Goal: Check status

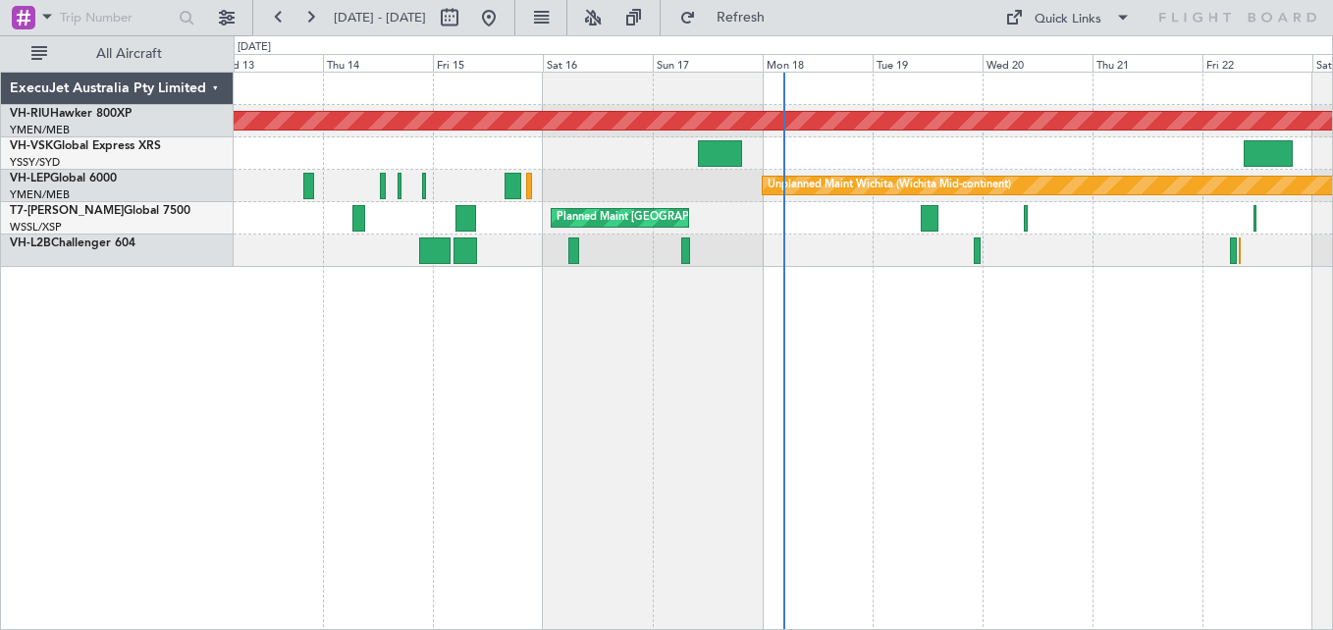
click at [314, 19] on button at bounding box center [309, 17] width 31 height 31
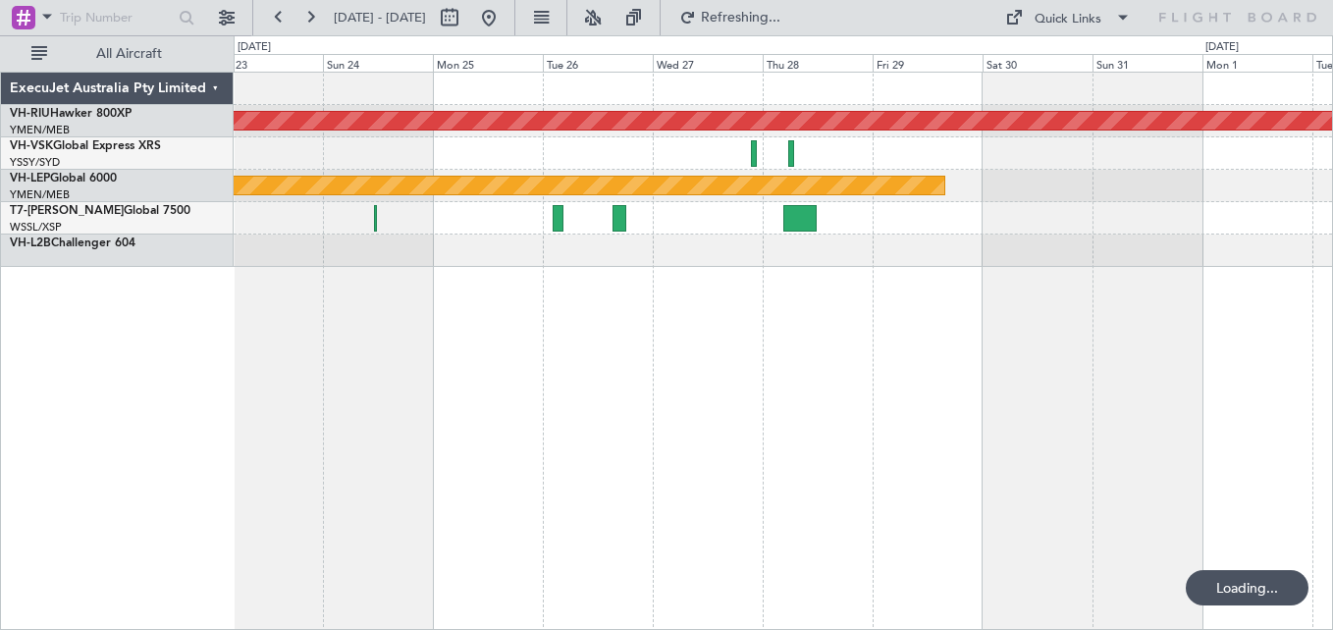
click at [314, 19] on button at bounding box center [309, 17] width 31 height 31
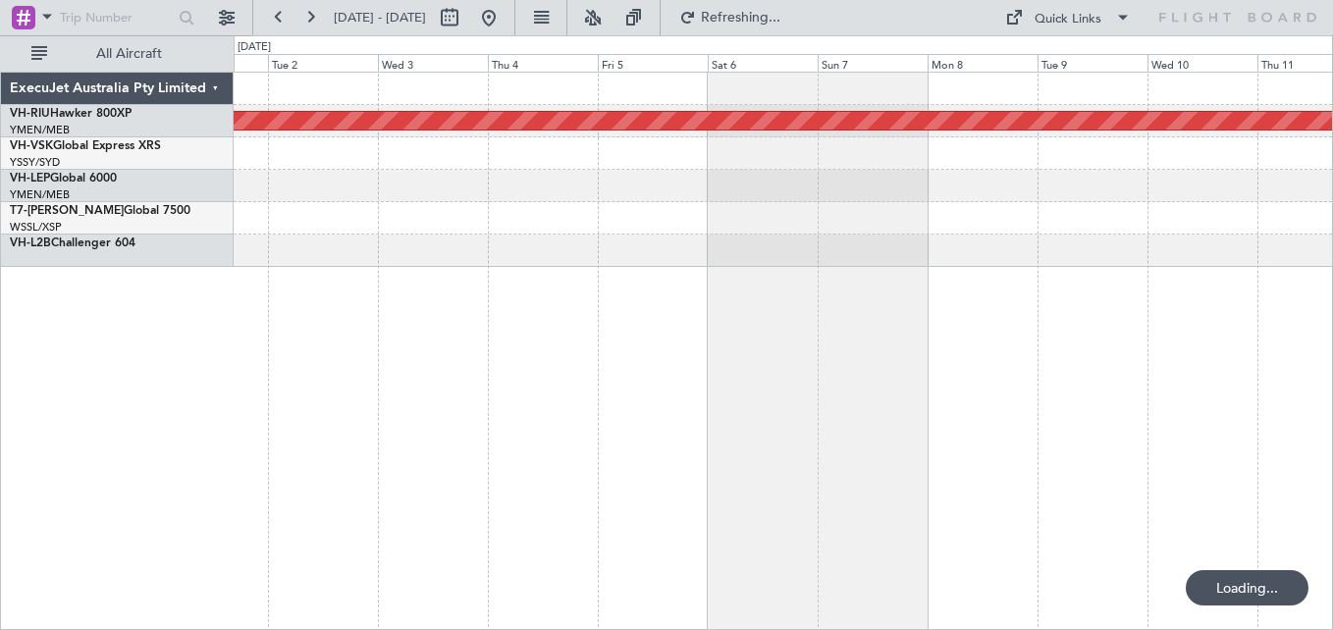
click at [314, 19] on button at bounding box center [309, 17] width 31 height 31
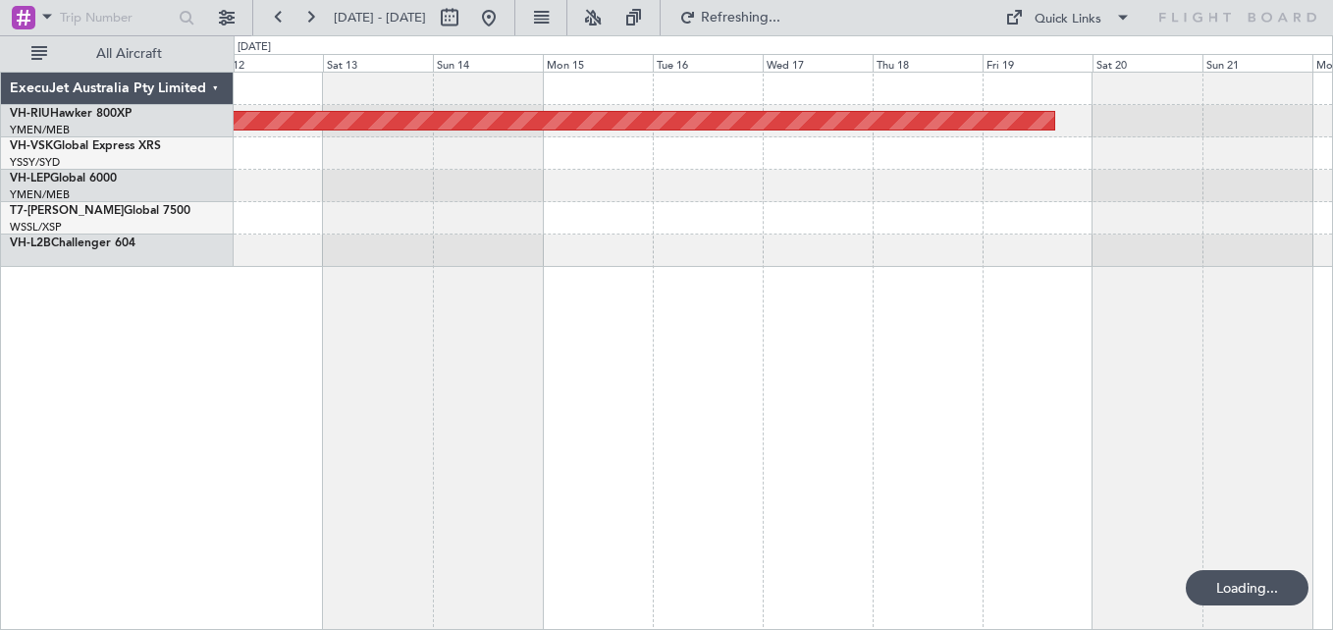
click at [314, 19] on button at bounding box center [309, 17] width 31 height 31
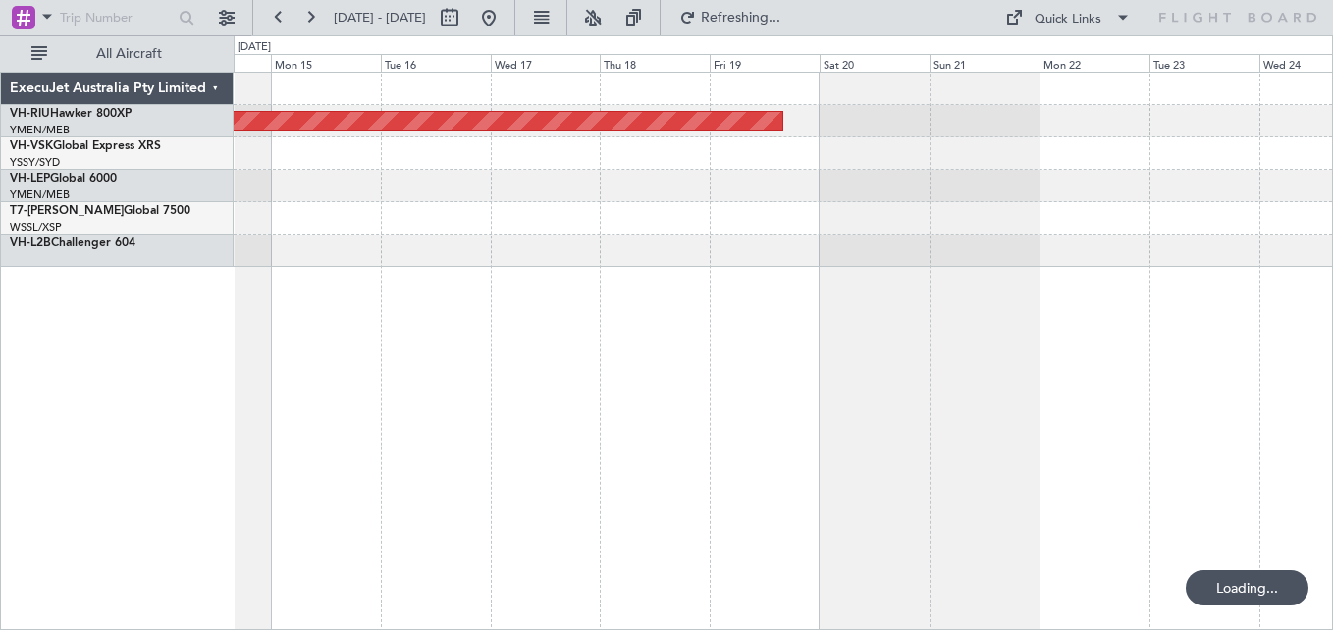
click at [314, 19] on button at bounding box center [309, 17] width 31 height 31
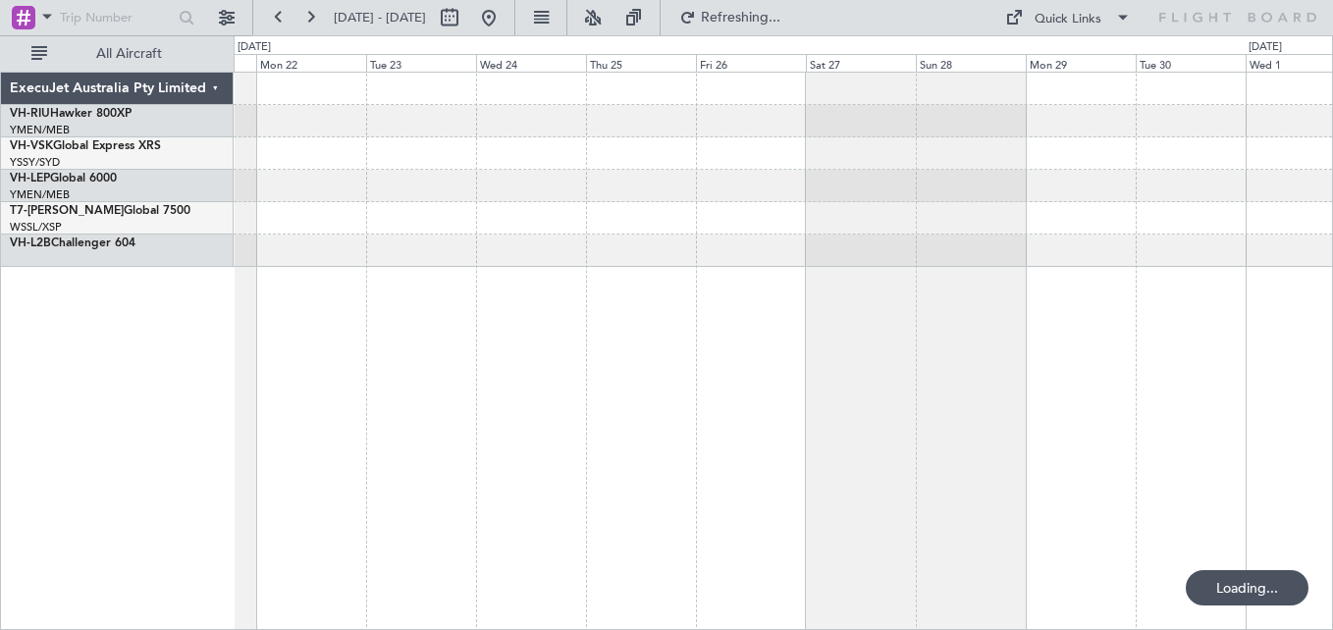
click at [314, 19] on button at bounding box center [309, 17] width 31 height 31
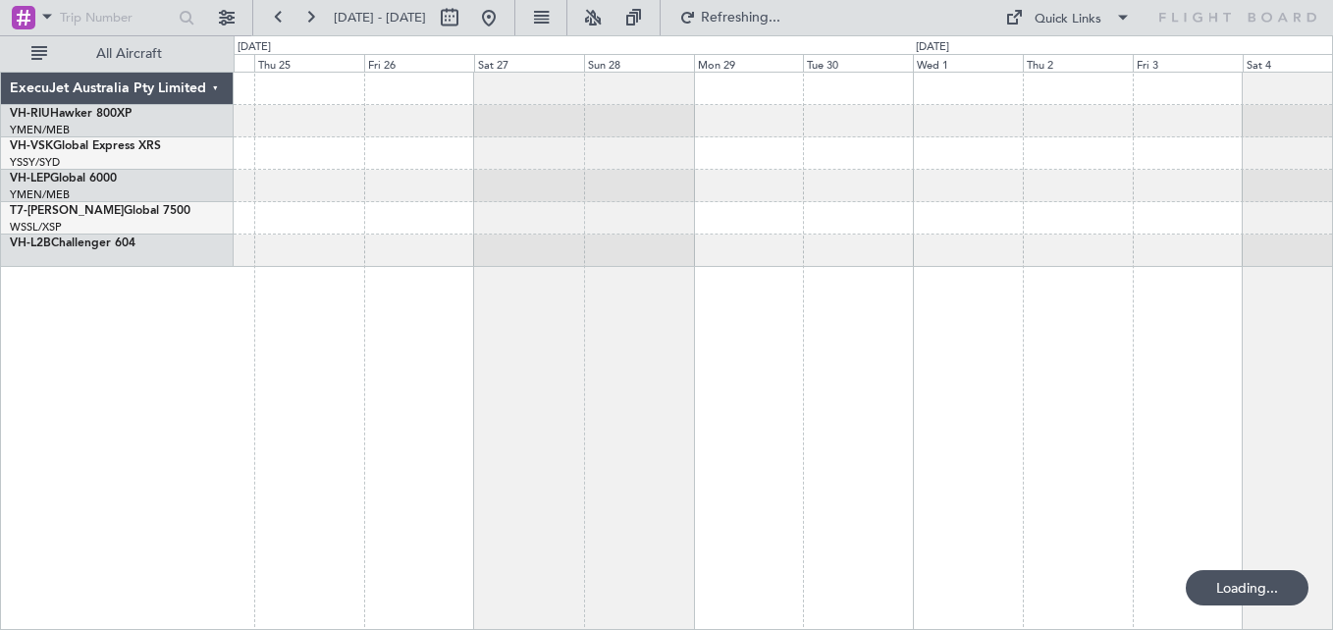
click at [314, 19] on button at bounding box center [309, 17] width 31 height 31
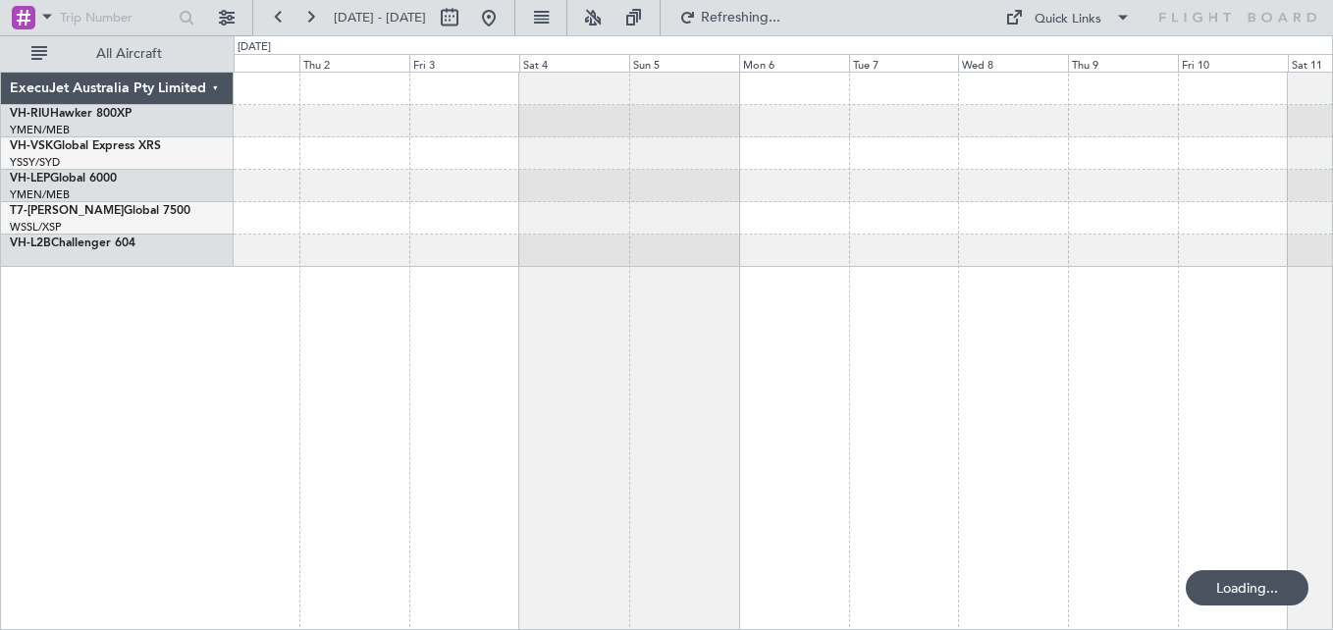
click at [314, 19] on button at bounding box center [309, 17] width 31 height 31
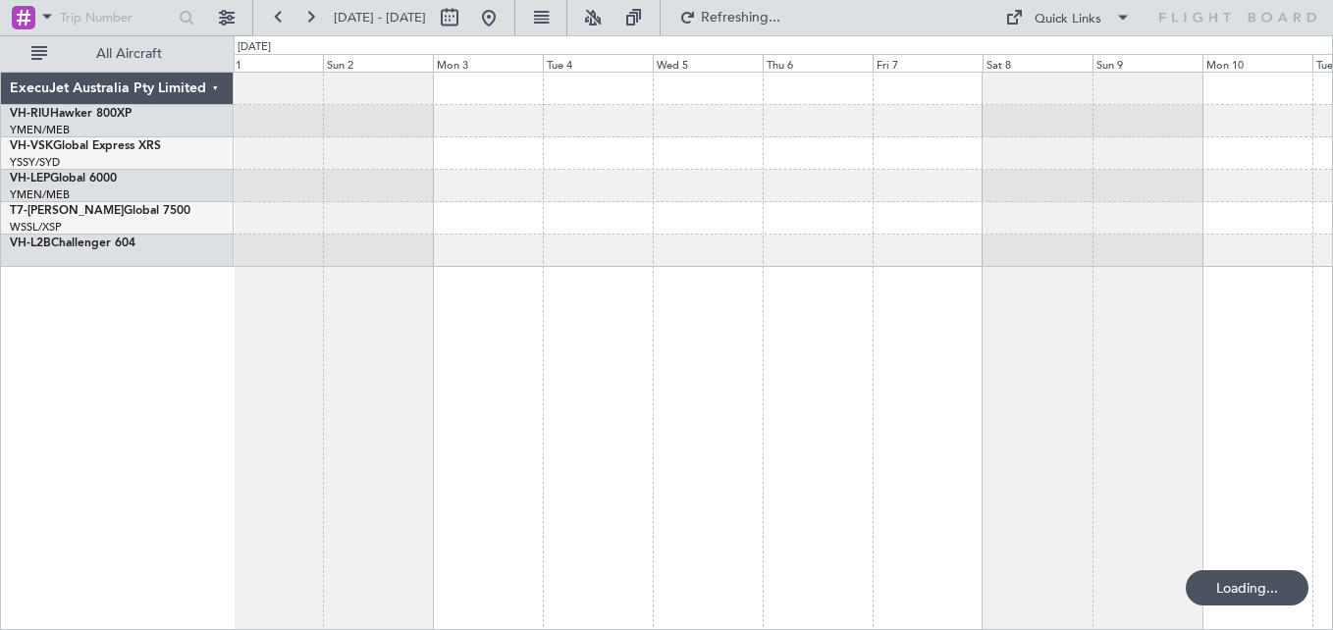
click at [314, 19] on button at bounding box center [309, 17] width 31 height 31
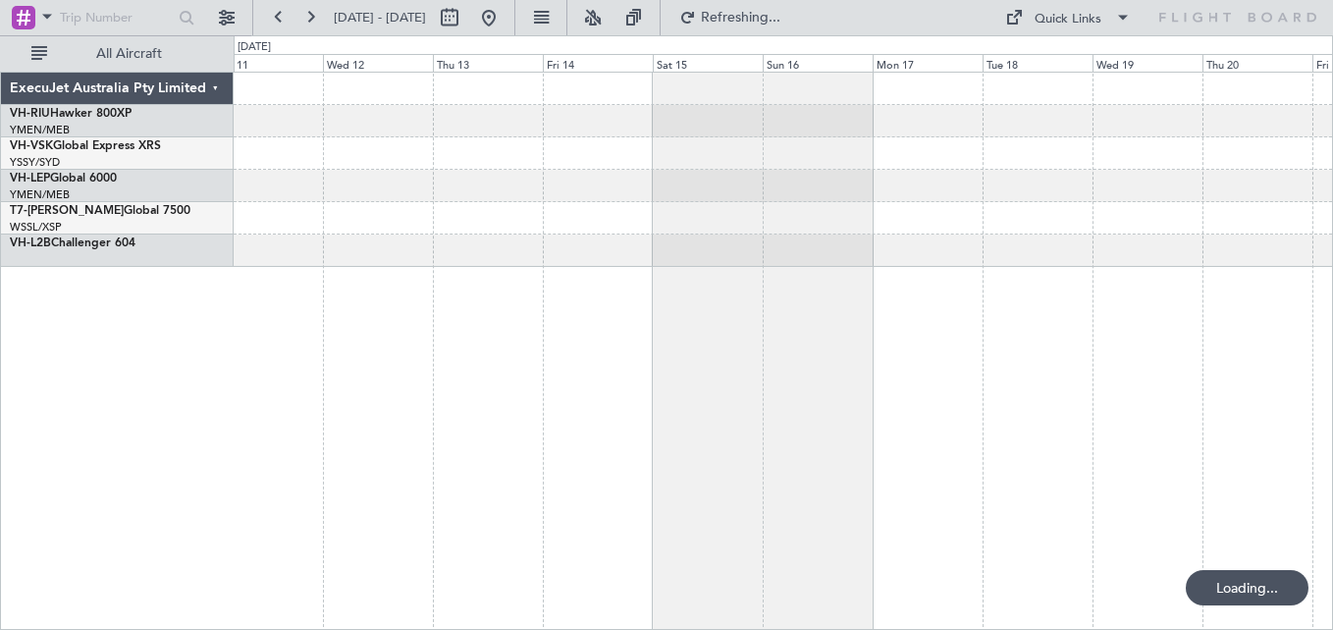
click at [314, 19] on button at bounding box center [309, 17] width 31 height 31
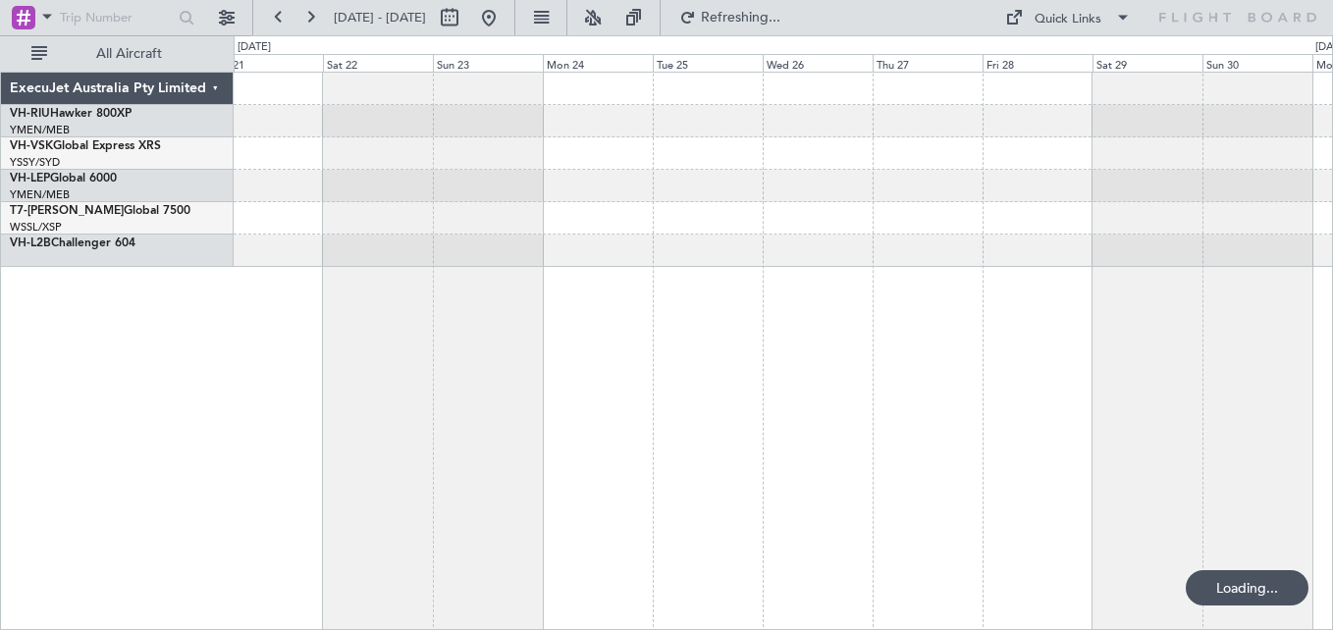
click at [314, 19] on button at bounding box center [309, 17] width 31 height 31
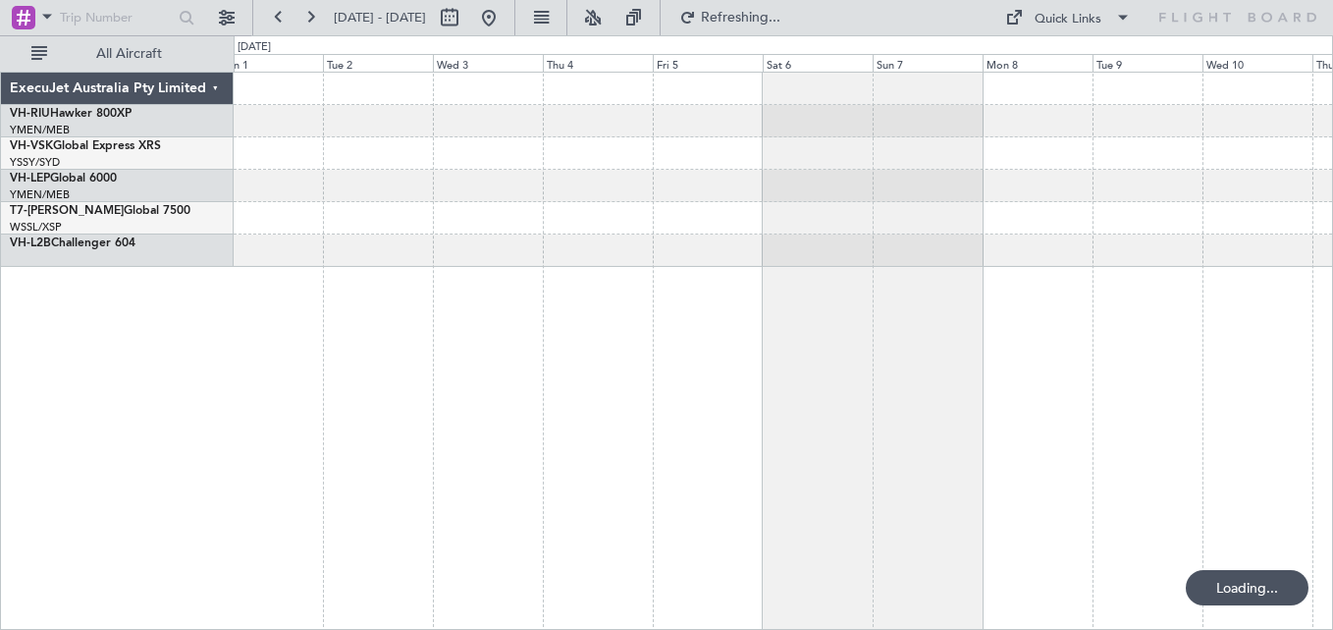
click at [314, 19] on button at bounding box center [309, 17] width 31 height 31
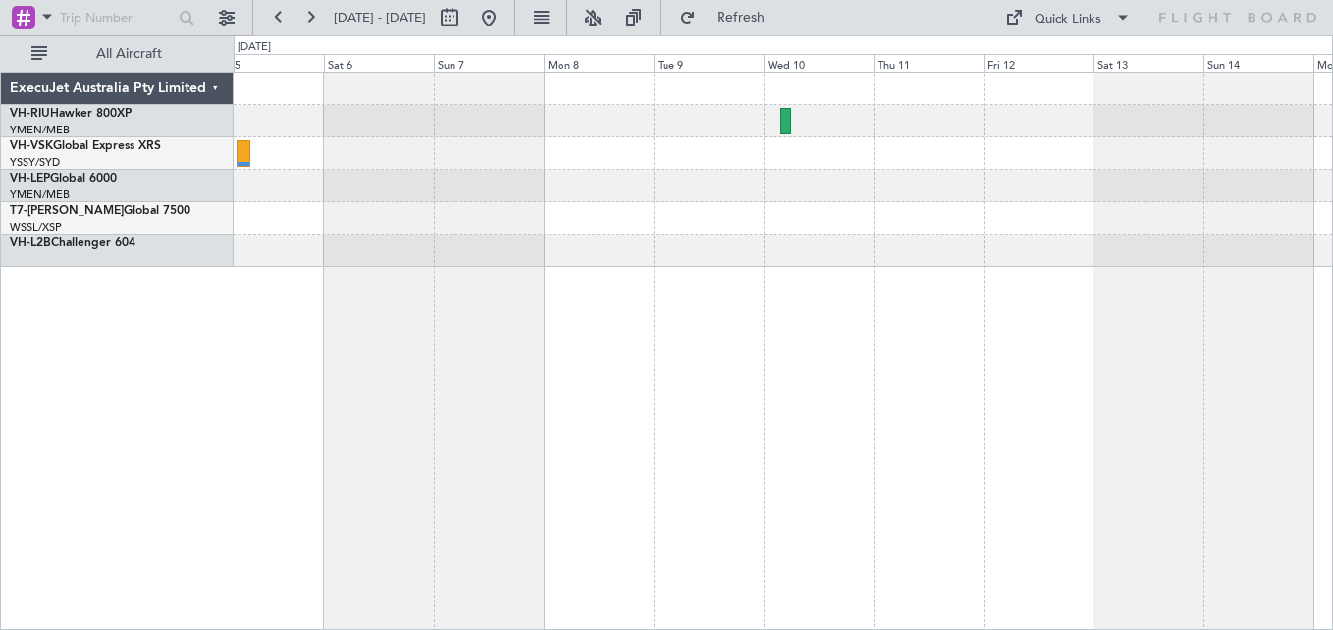
click at [989, 180] on div at bounding box center [783, 170] width 1098 height 194
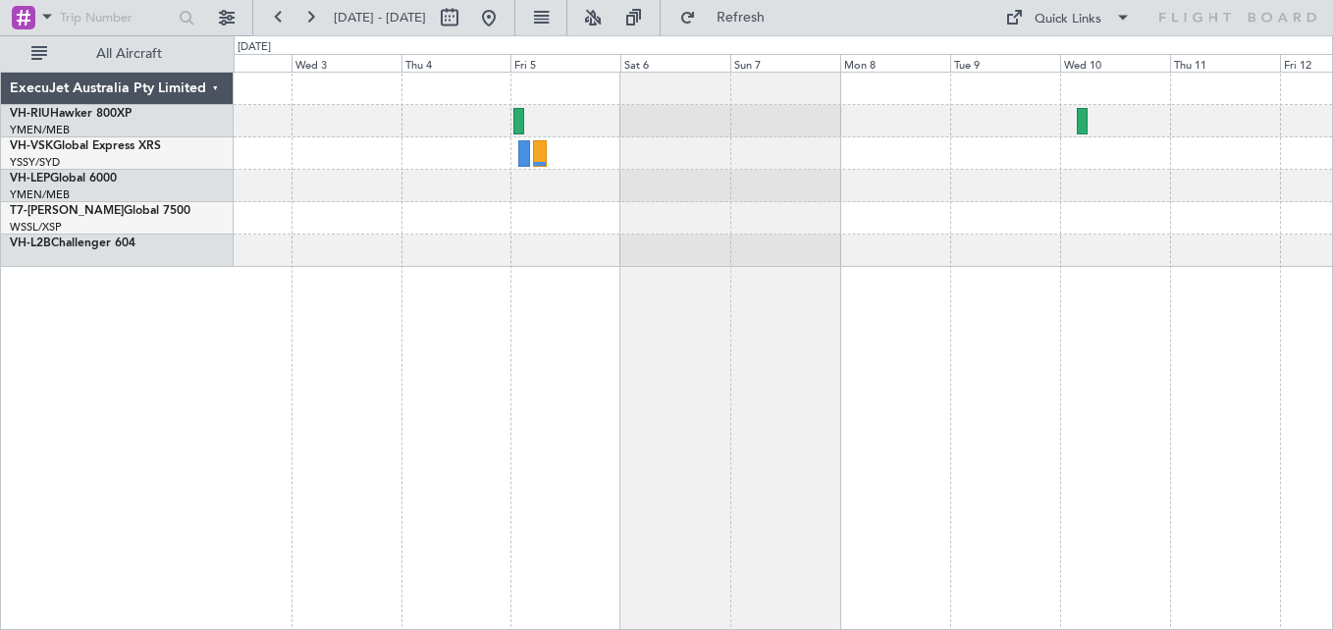
click at [812, 192] on div at bounding box center [783, 186] width 1098 height 32
click at [312, 20] on button at bounding box center [309, 17] width 31 height 31
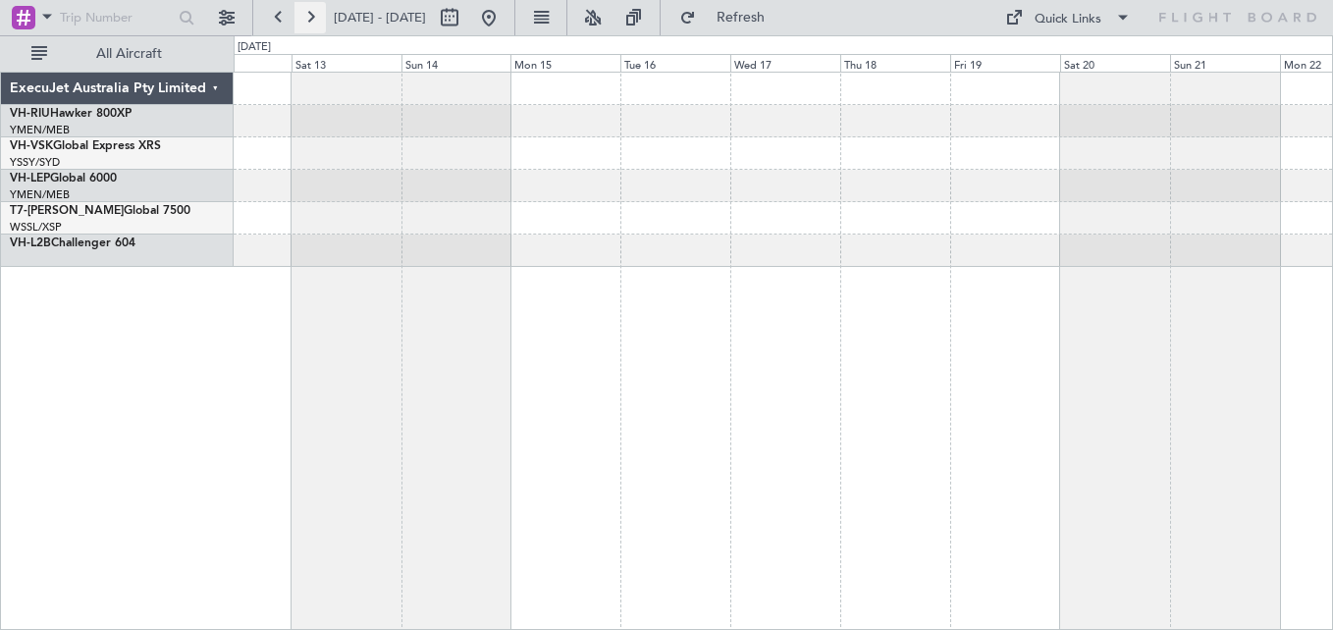
click at [312, 20] on button at bounding box center [309, 17] width 31 height 31
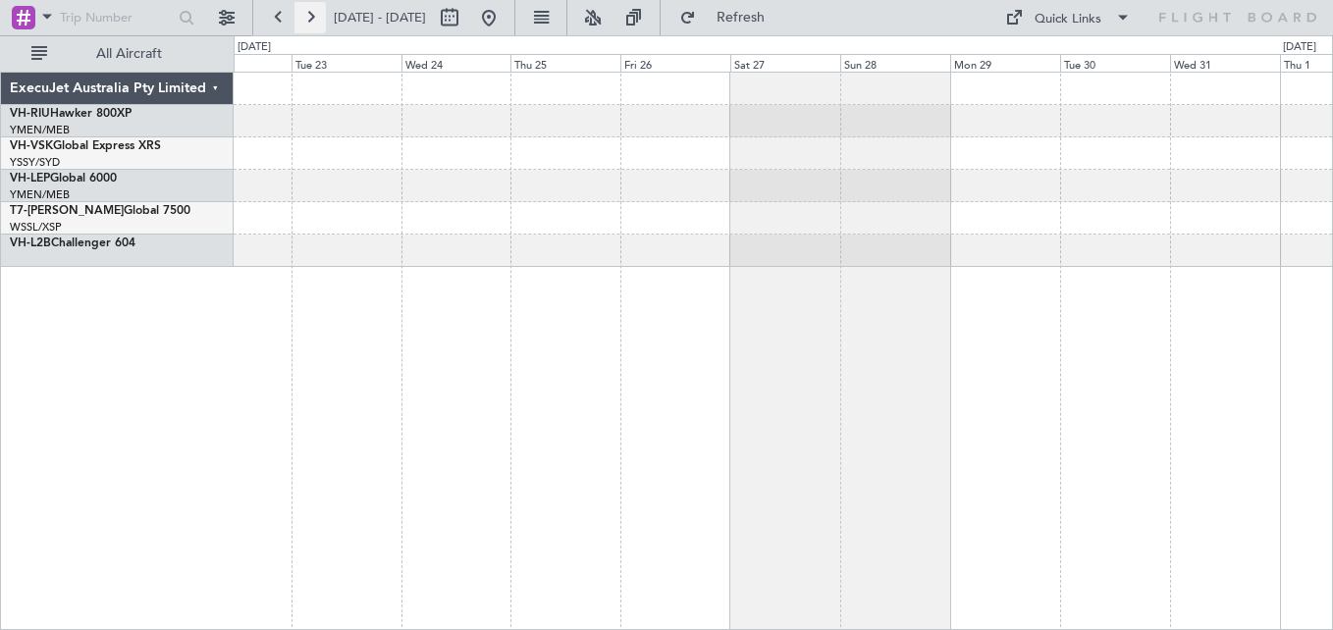
click at [312, 20] on button at bounding box center [309, 17] width 31 height 31
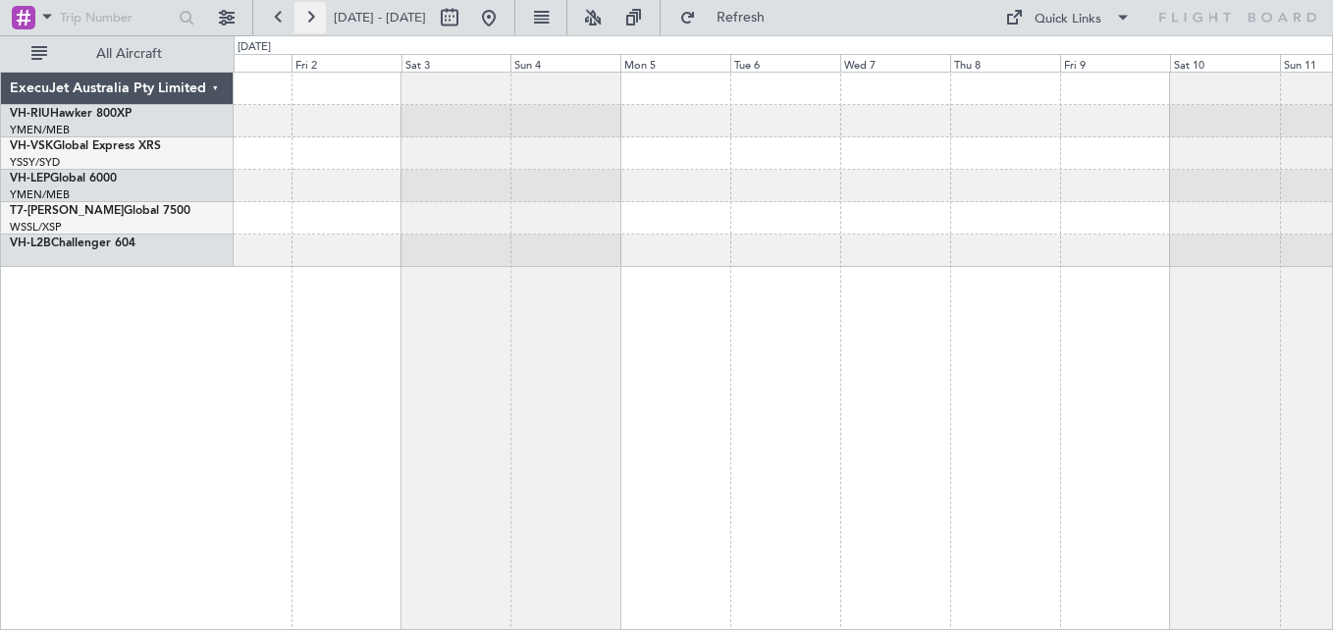
click at [312, 20] on button at bounding box center [309, 17] width 31 height 31
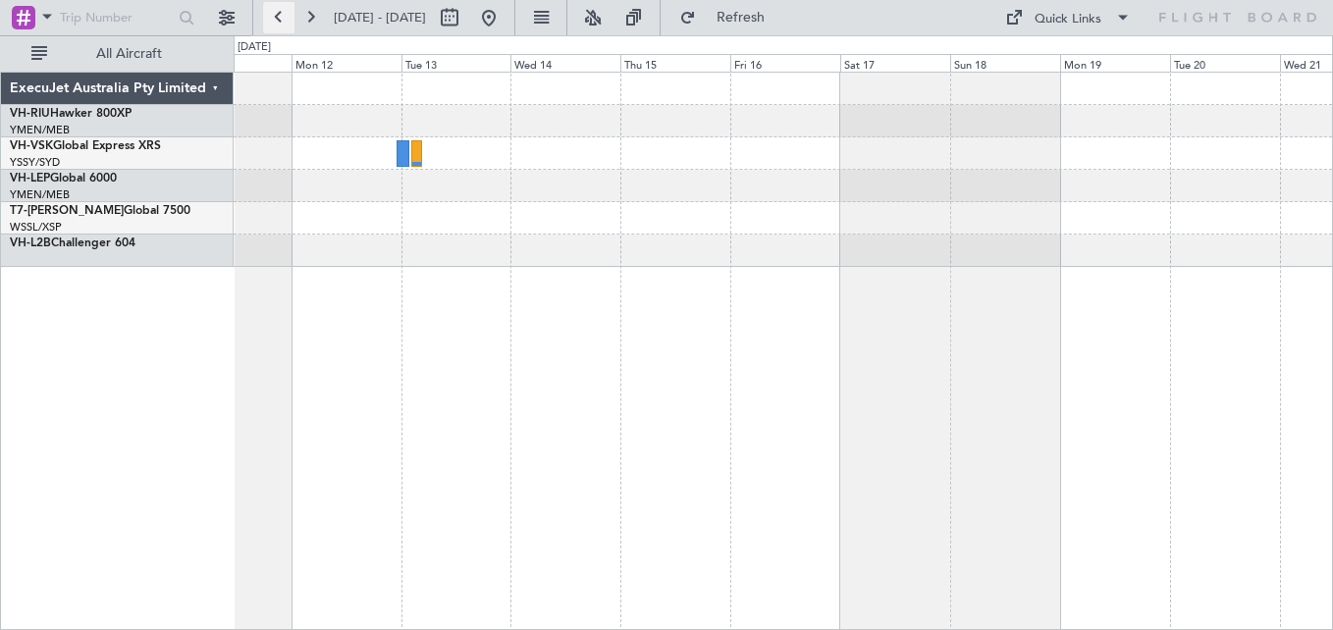
click at [277, 21] on button at bounding box center [278, 17] width 31 height 31
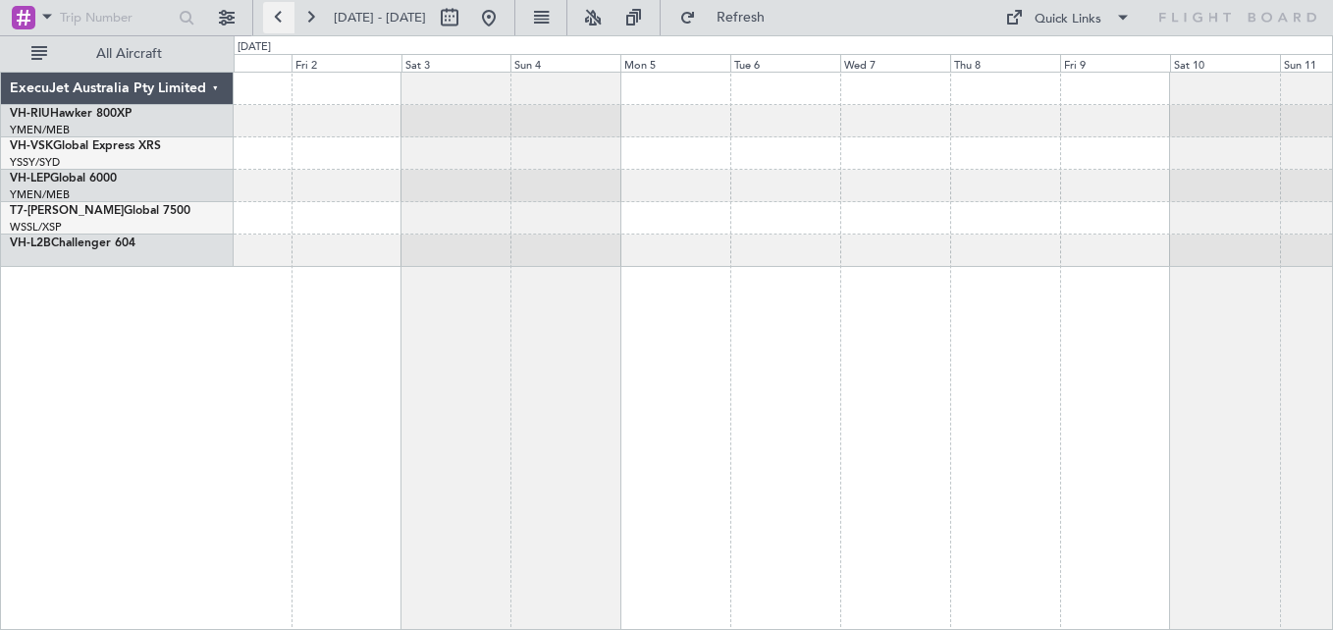
click at [277, 21] on button at bounding box center [278, 17] width 31 height 31
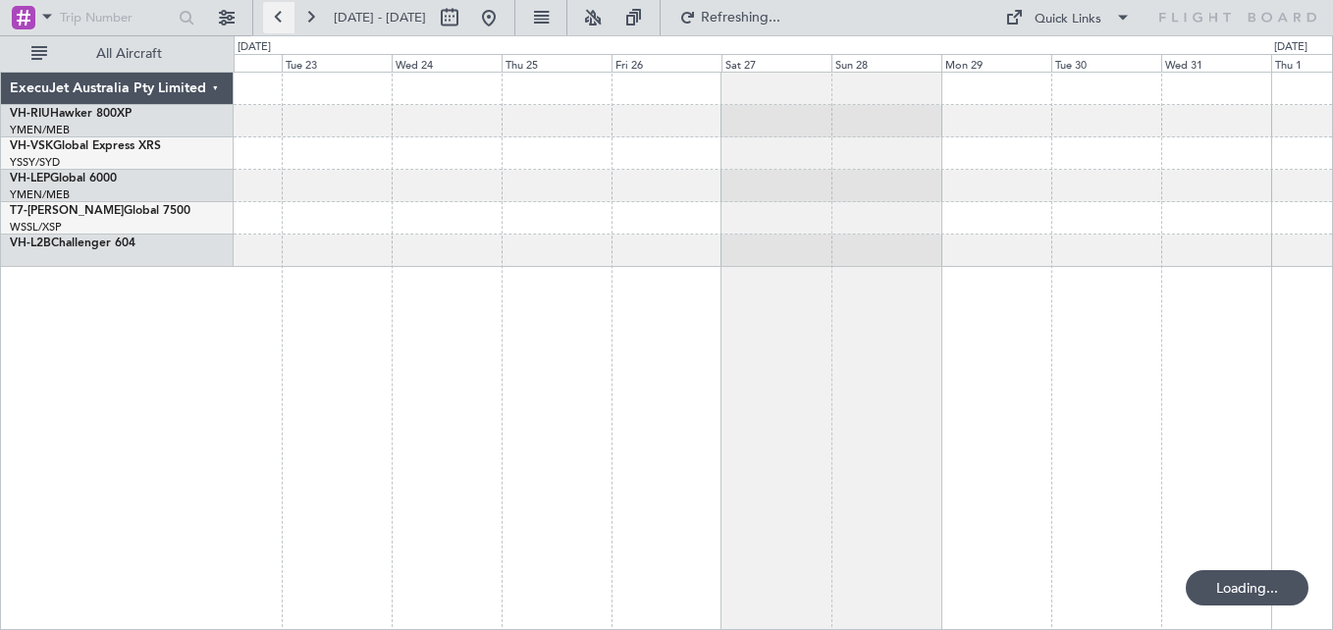
click at [277, 21] on button at bounding box center [278, 17] width 31 height 31
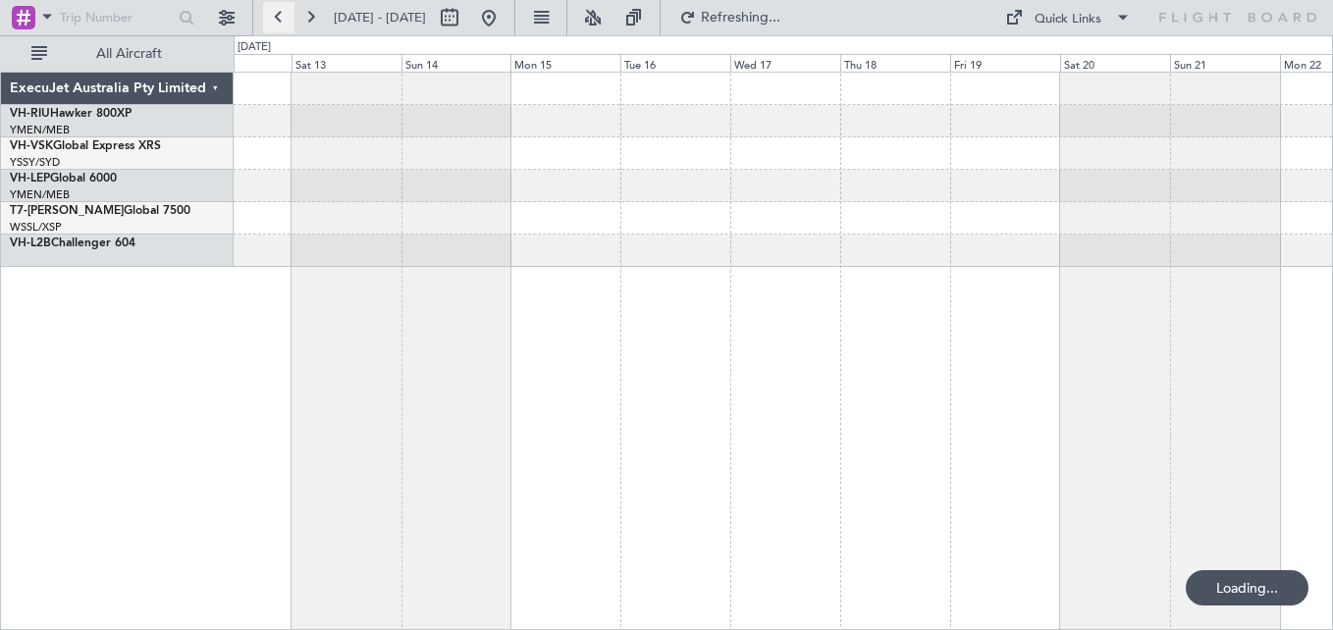
click at [277, 21] on button at bounding box center [278, 17] width 31 height 31
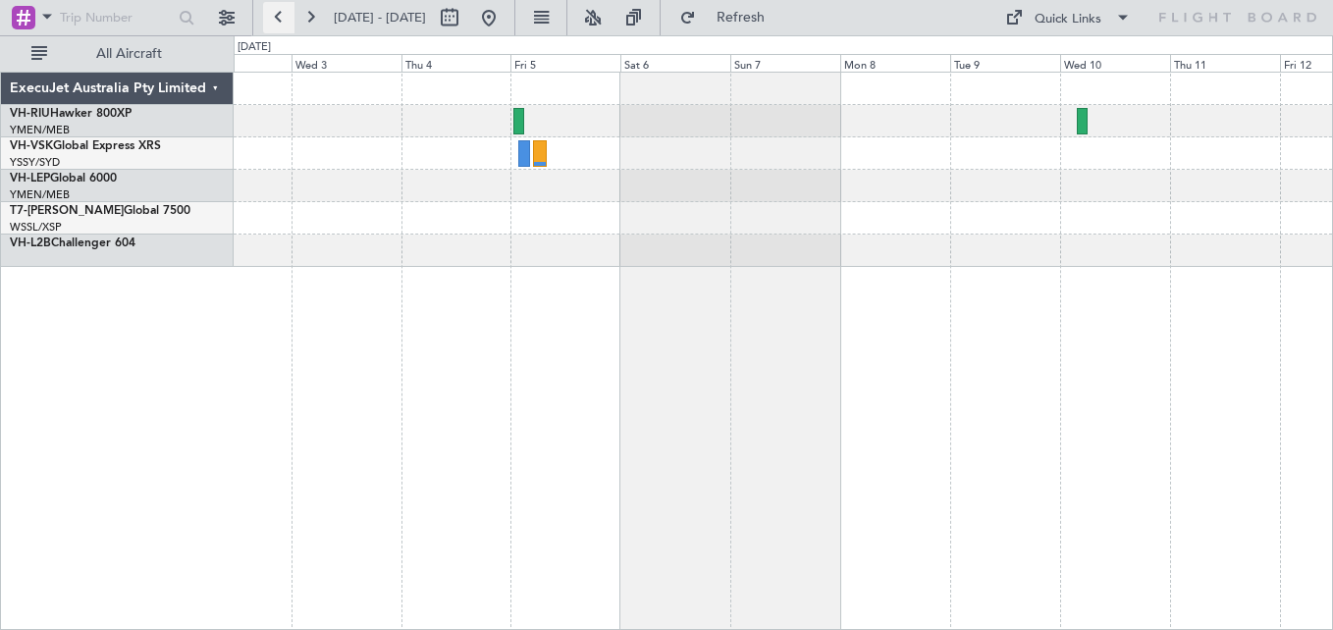
click at [276, 12] on button at bounding box center [278, 17] width 31 height 31
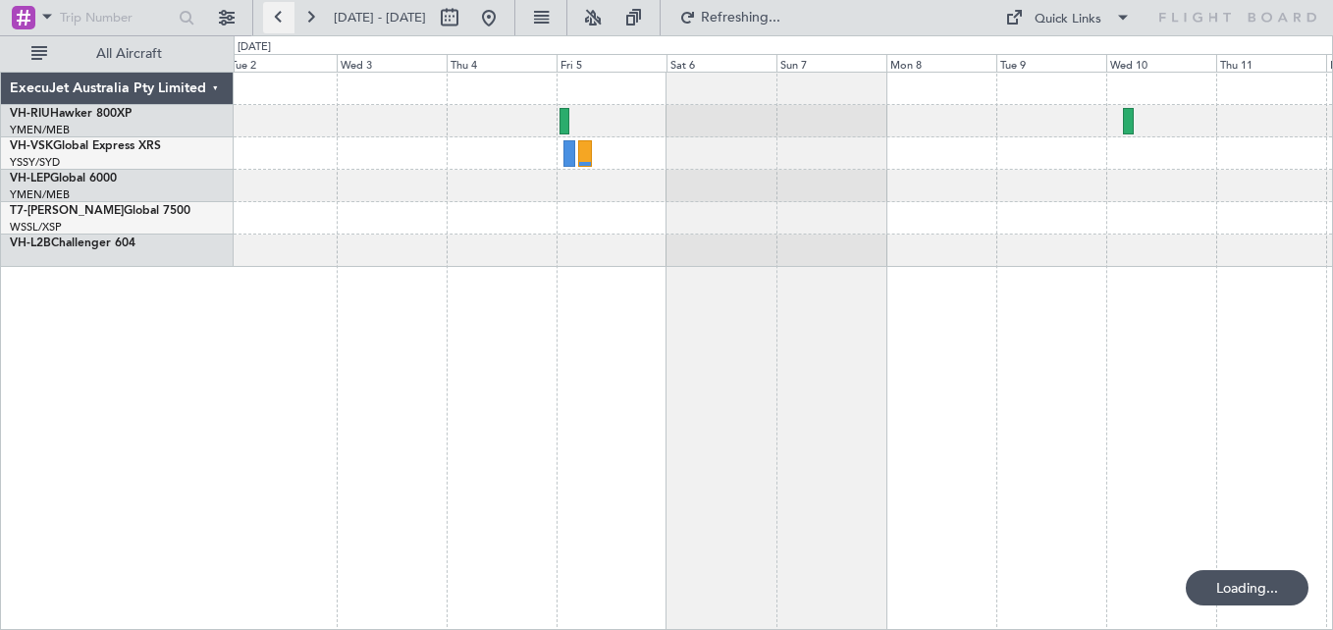
click at [276, 12] on button at bounding box center [278, 17] width 31 height 31
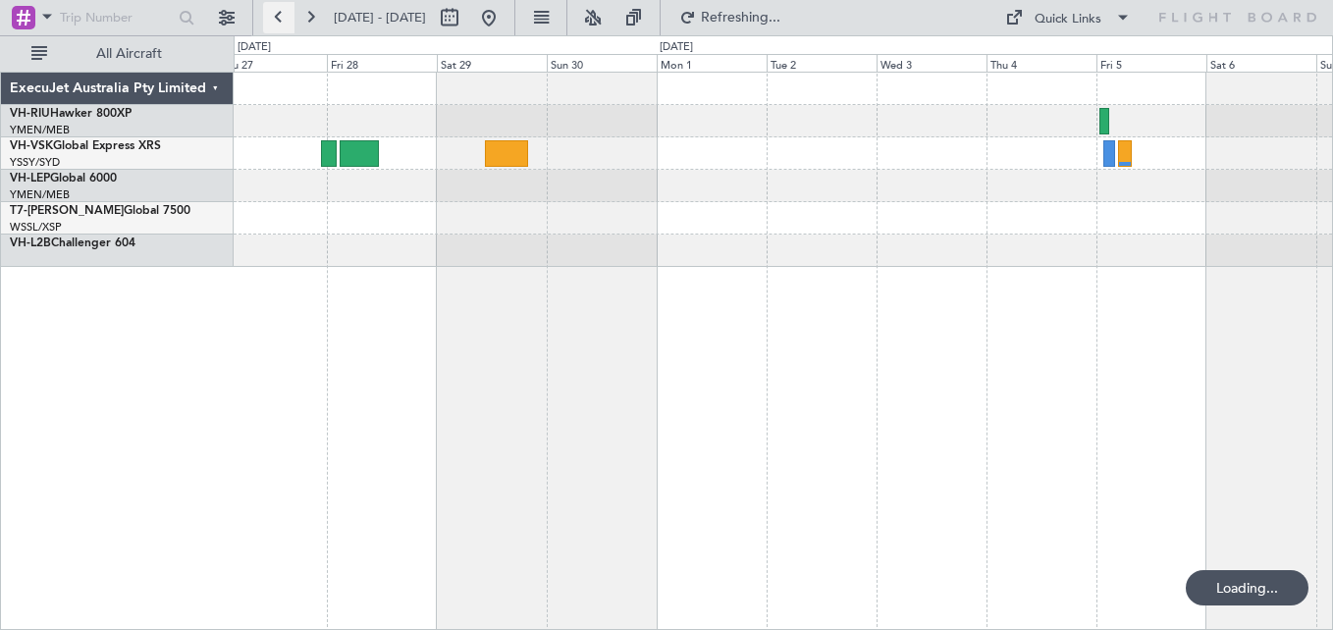
click at [276, 12] on button at bounding box center [278, 17] width 31 height 31
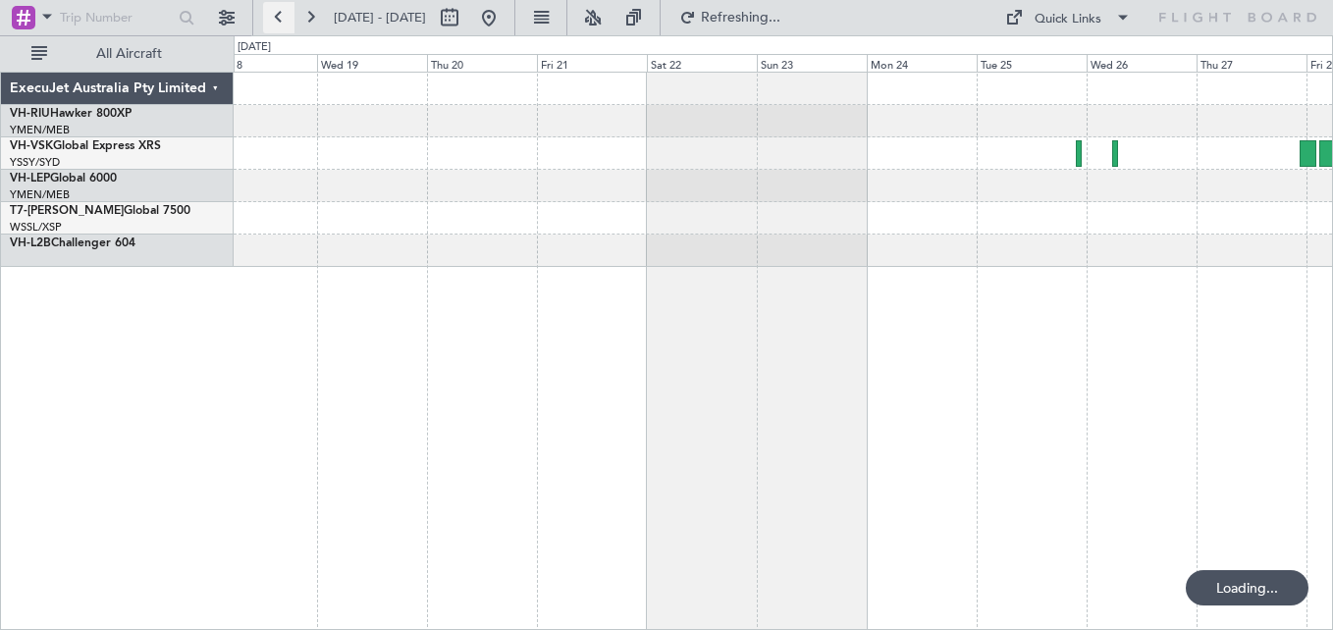
click at [276, 12] on button at bounding box center [278, 17] width 31 height 31
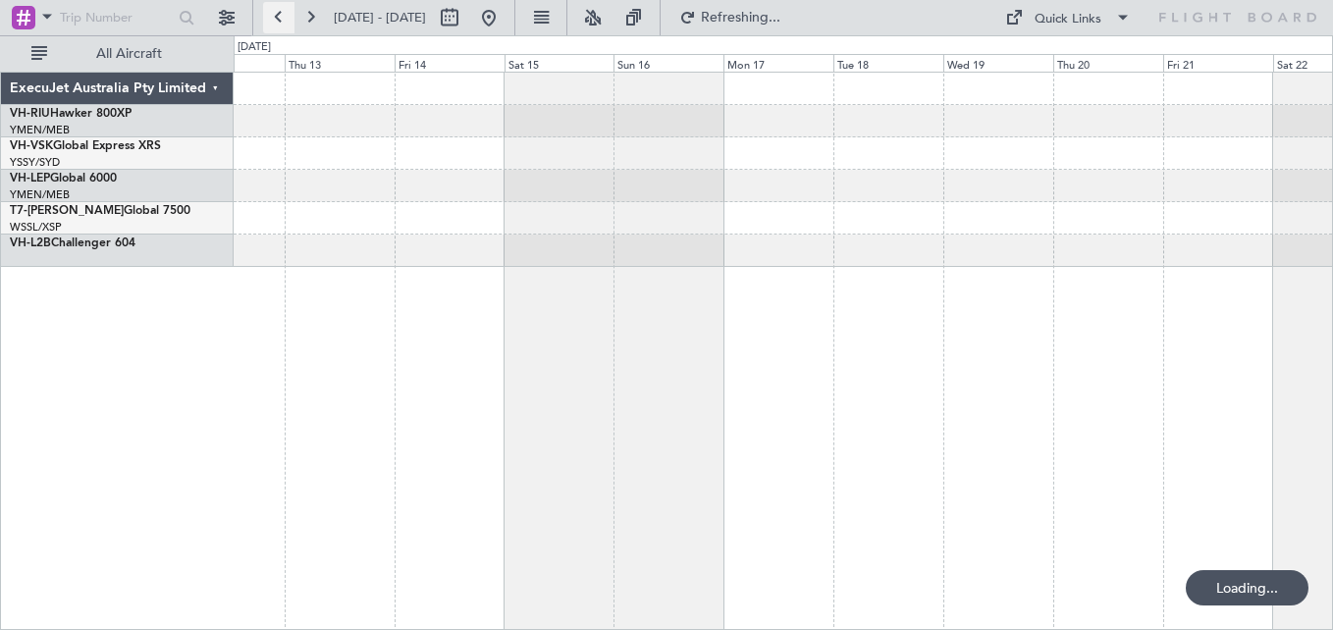
click at [276, 12] on button at bounding box center [278, 17] width 31 height 31
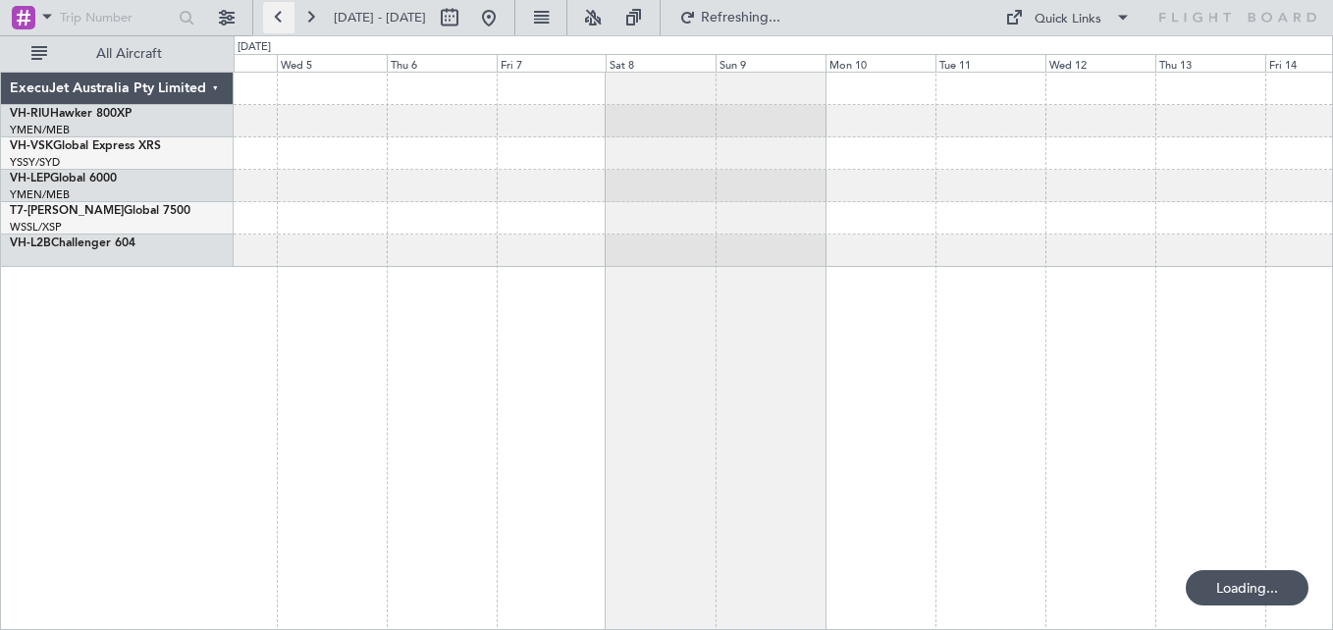
click at [276, 12] on button at bounding box center [278, 17] width 31 height 31
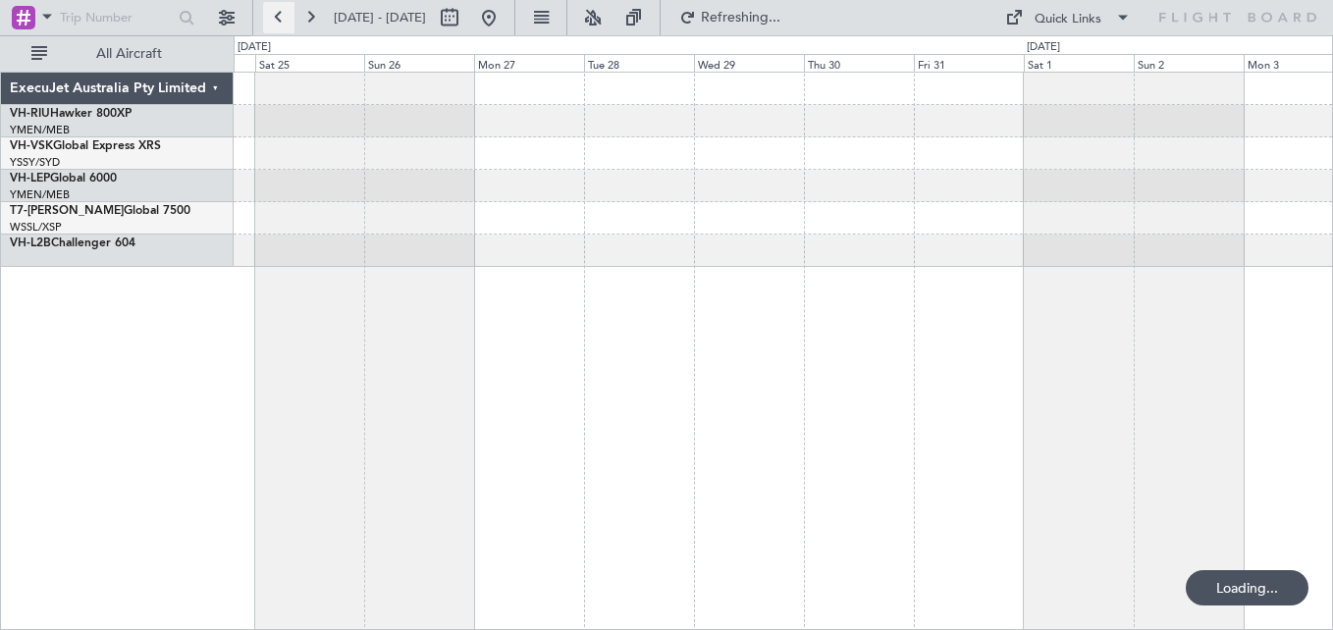
click at [276, 12] on button at bounding box center [278, 17] width 31 height 31
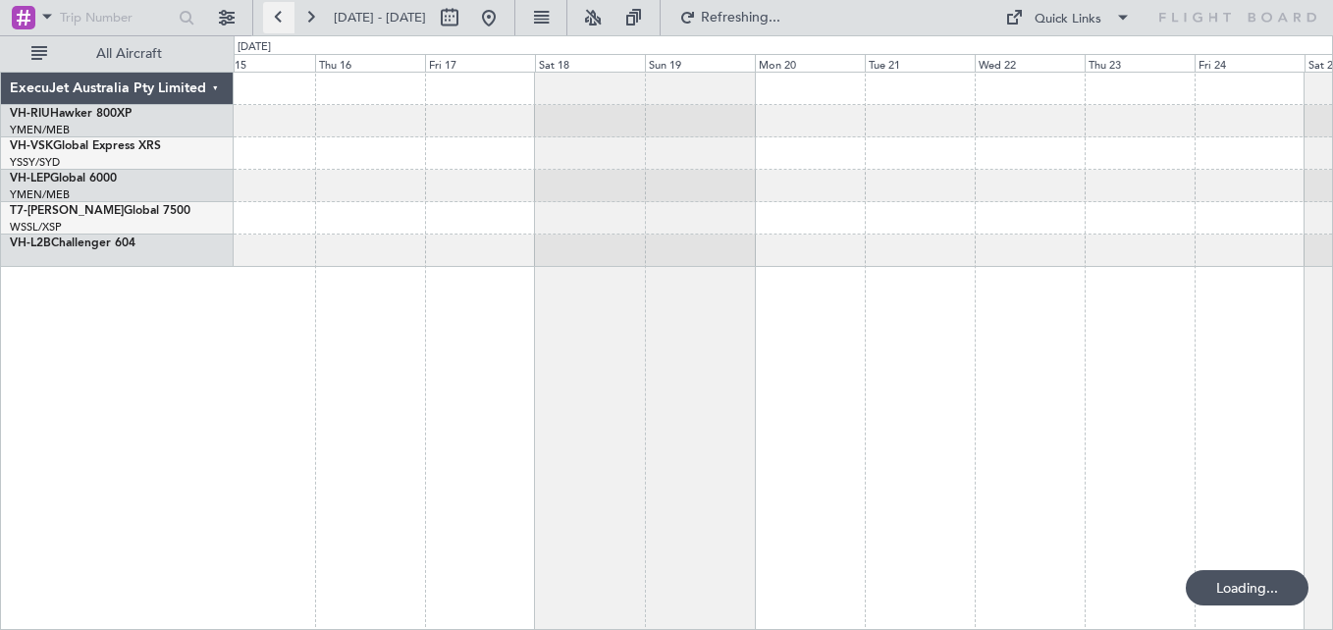
click at [276, 12] on button at bounding box center [278, 17] width 31 height 31
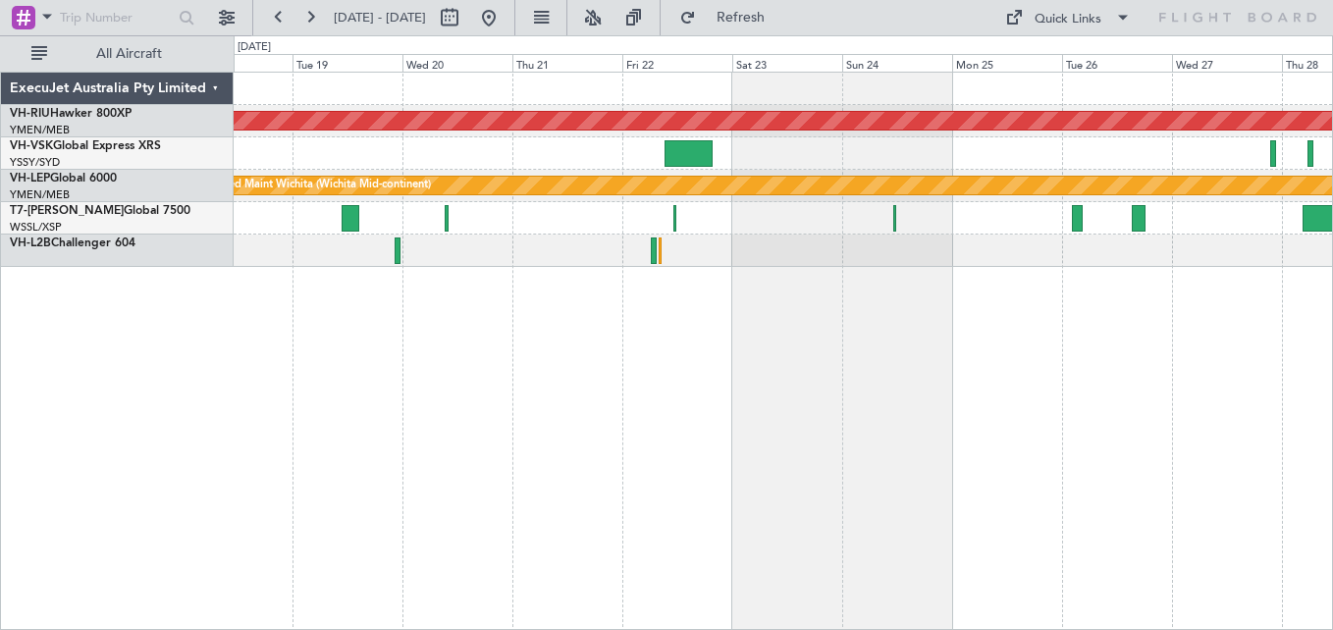
click at [483, 135] on div "Planned Maint [GEOGRAPHIC_DATA] ([GEOGRAPHIC_DATA]) Unplanned Maint Wichita (Wi…" at bounding box center [783, 170] width 1098 height 194
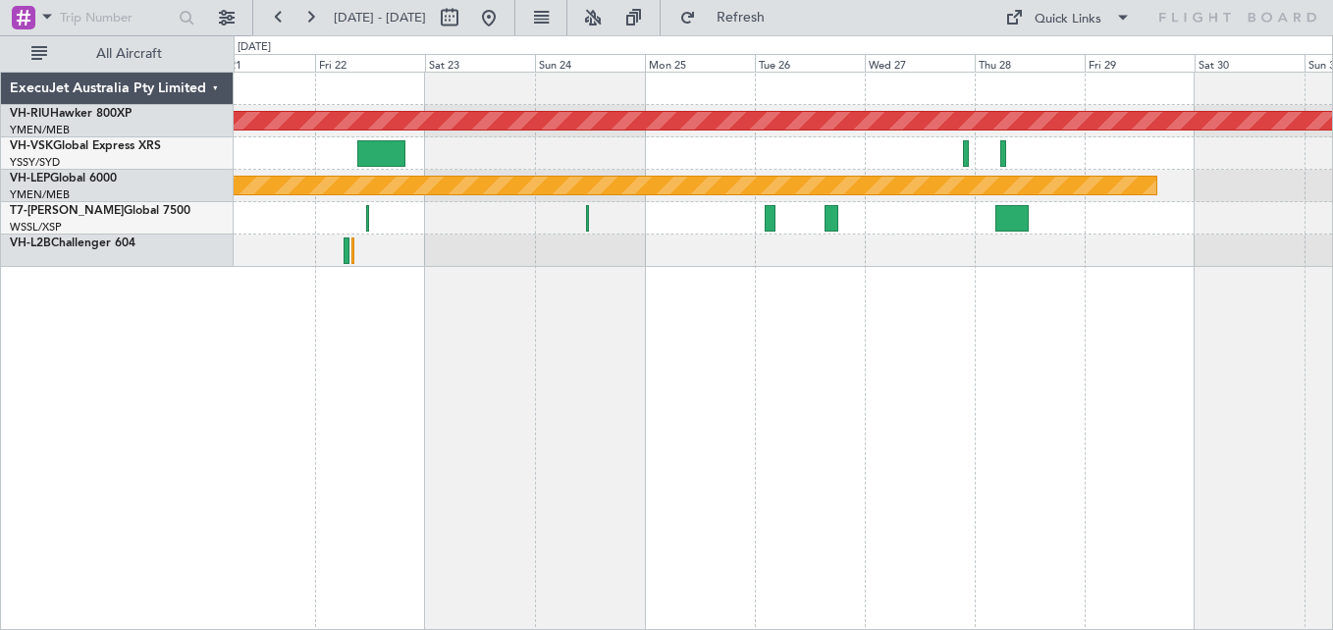
click at [721, 162] on div at bounding box center [783, 153] width 1098 height 32
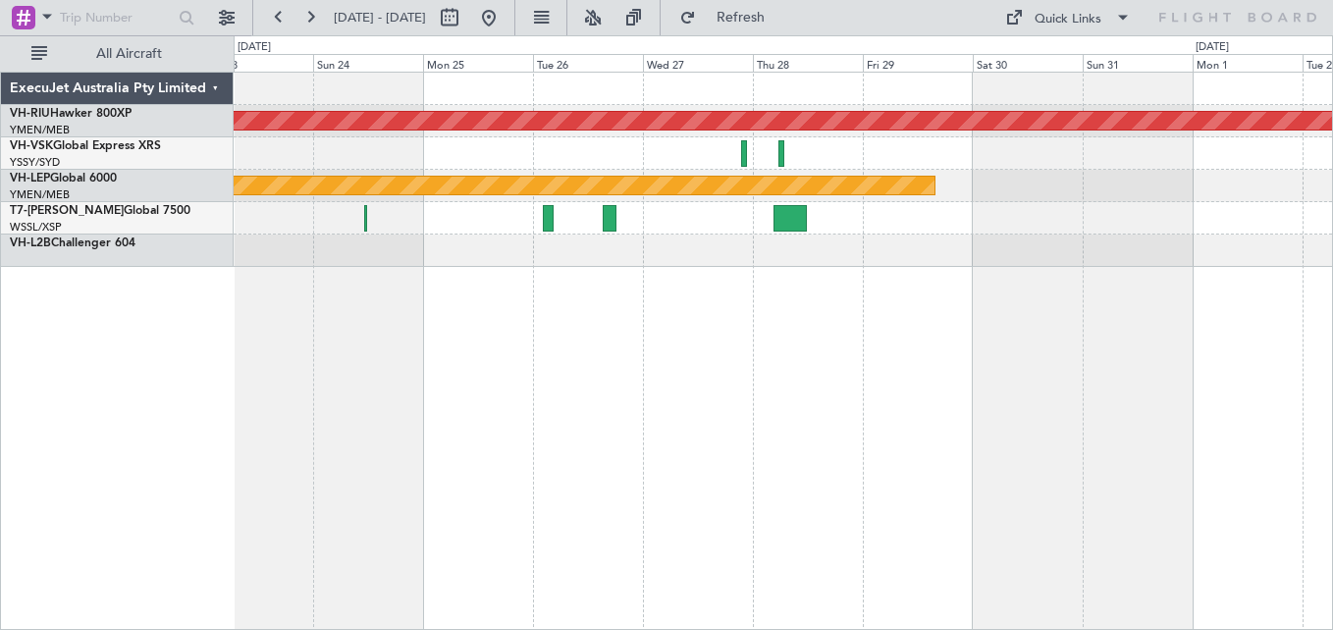
click at [1020, 167] on div at bounding box center [783, 153] width 1098 height 32
